Goal: Information Seeking & Learning: Learn about a topic

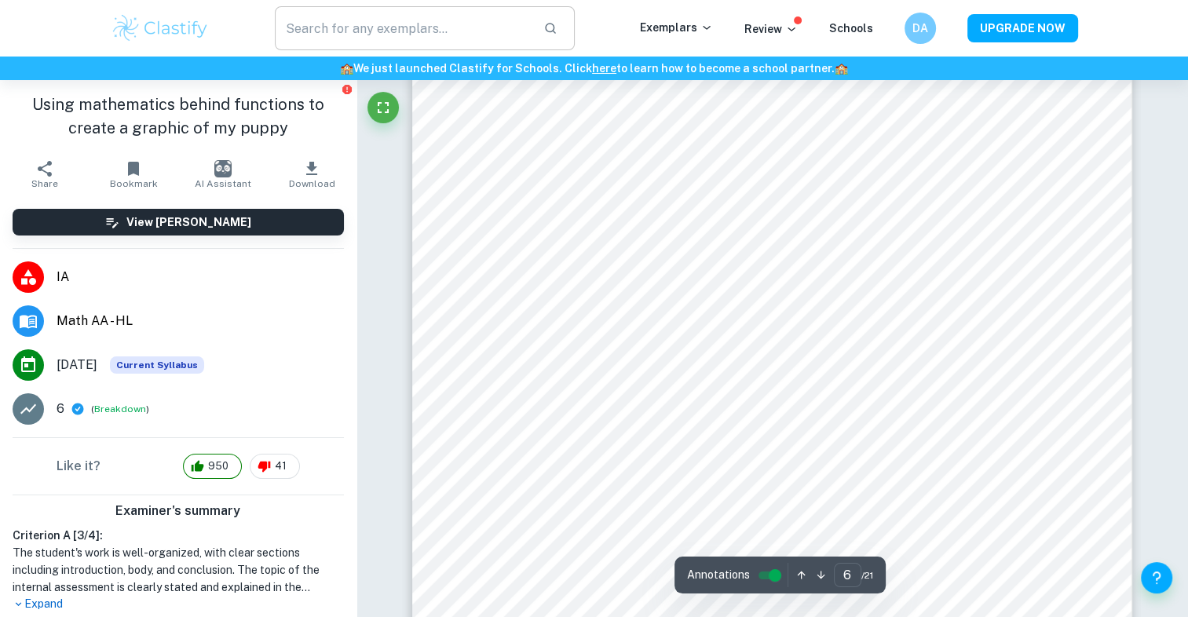
scroll to position [5654, 0]
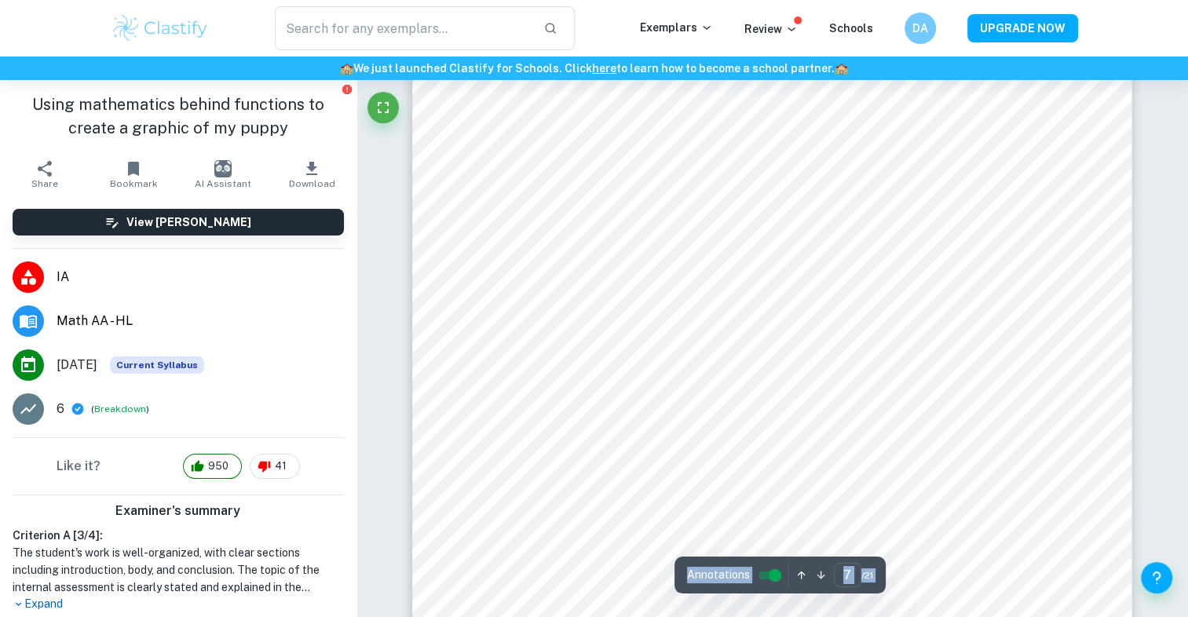
scroll to position [6853, 0]
click at [933, 210] on div at bounding box center [910, 206] width 149 height 31
click at [722, 580] on span "Annotations" at bounding box center [718, 575] width 63 height 16
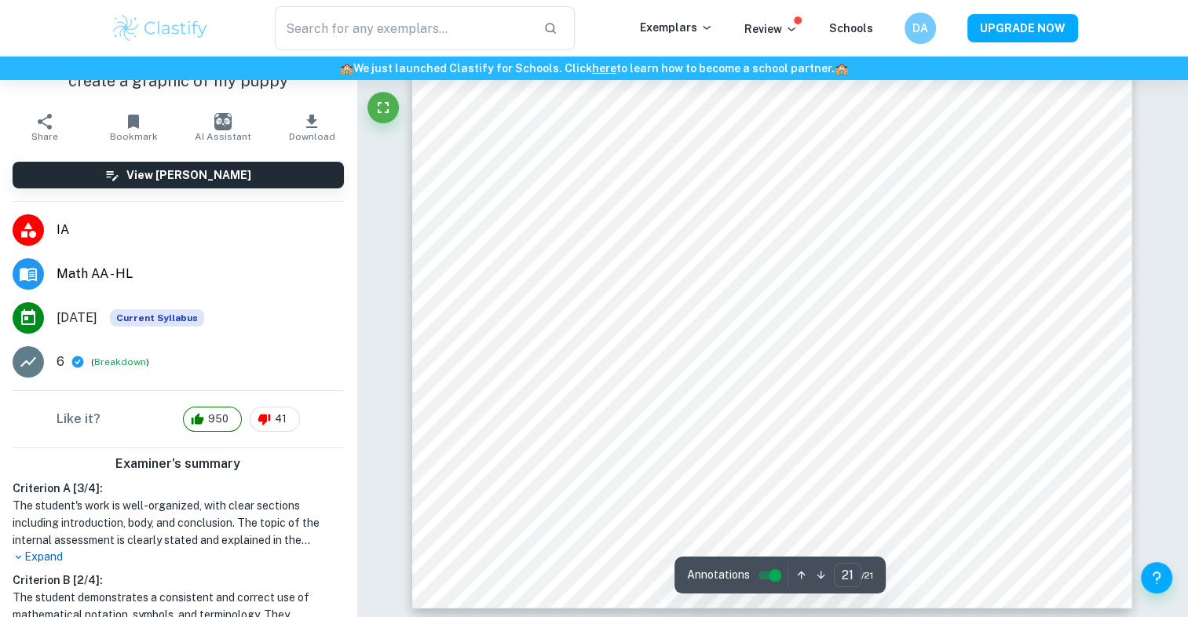
scroll to position [21604, 0]
